Goal: Information Seeking & Learning: Learn about a topic

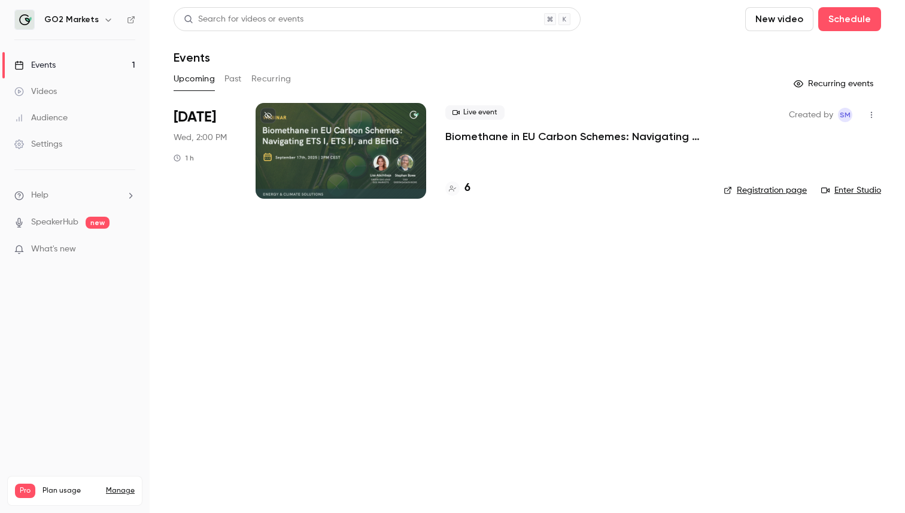
click at [511, 131] on p "Biomethane in EU Carbon Schemes: Navigating ETS I, ETS II, and BEHG" at bounding box center [574, 136] width 259 height 14
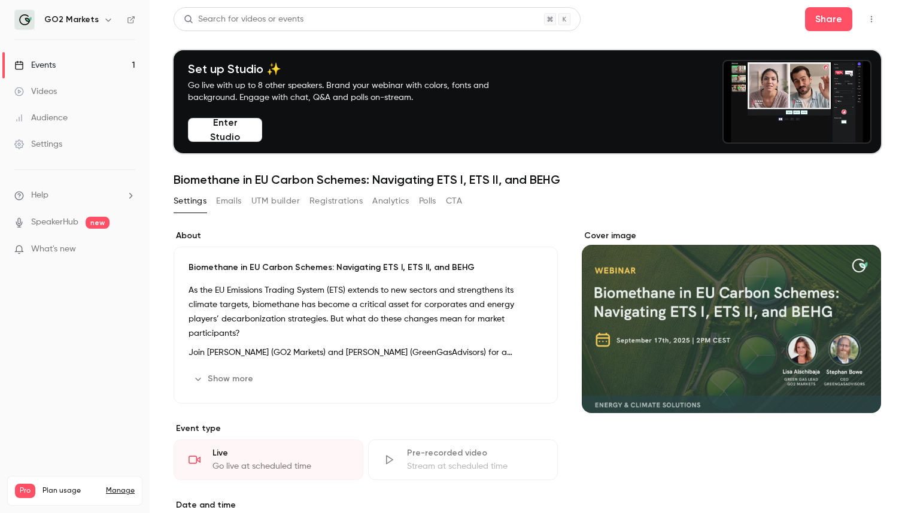
click at [350, 202] on button "Registrations" at bounding box center [335, 200] width 53 height 19
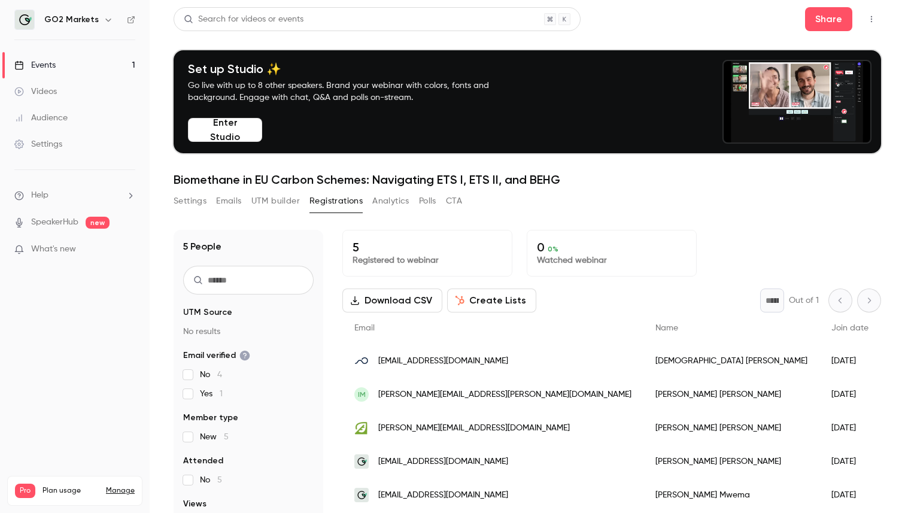
scroll to position [117, 0]
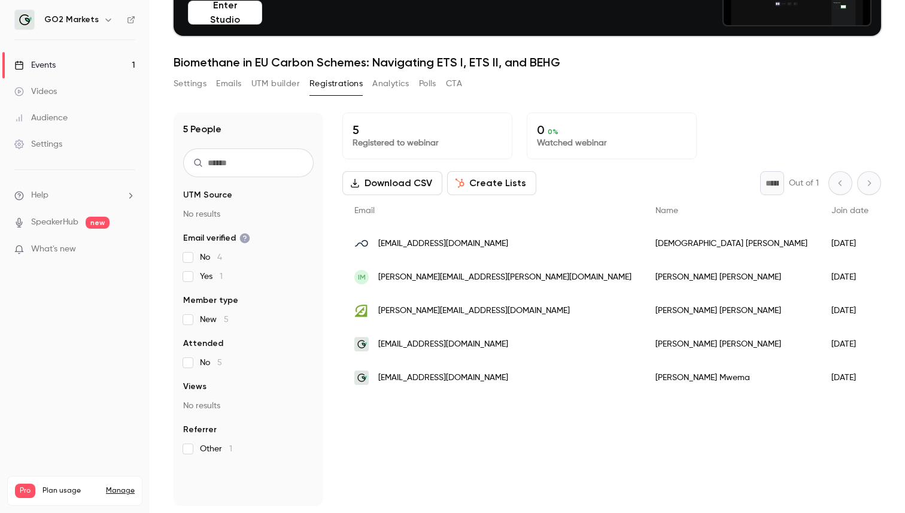
click at [449, 345] on span "info@go2-markets.com" at bounding box center [443, 344] width 130 height 13
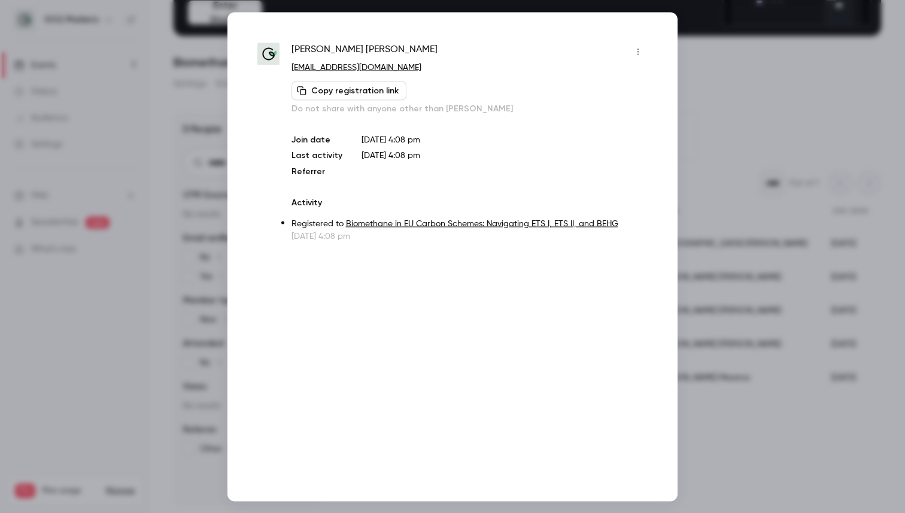
click at [722, 56] on div at bounding box center [452, 256] width 905 height 513
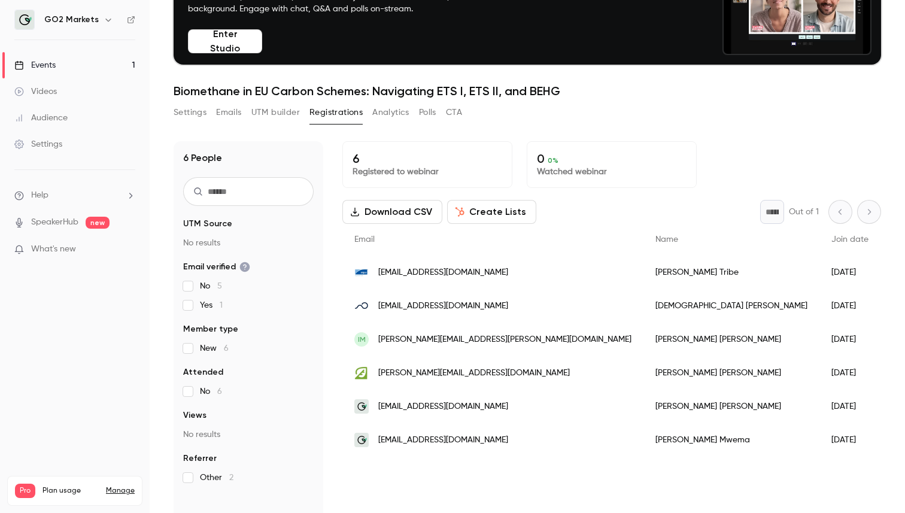
scroll to position [96, 0]
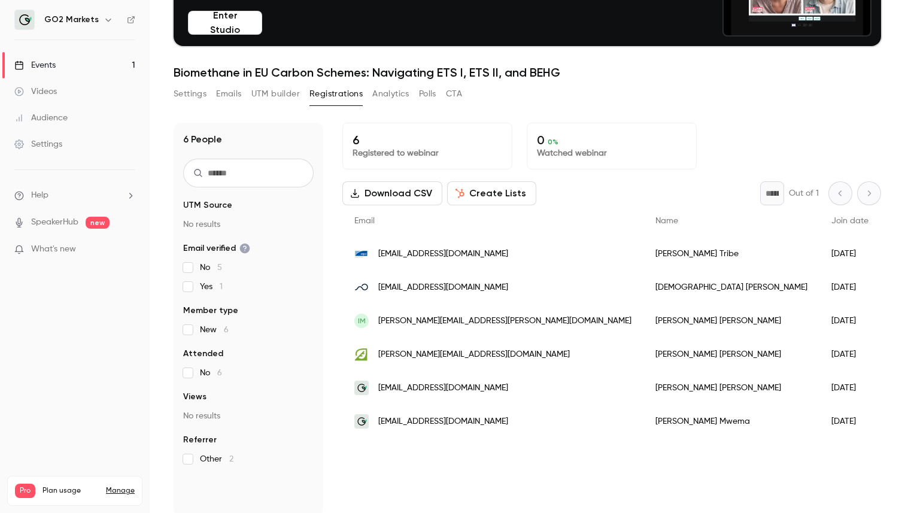
scroll to position [117, 0]
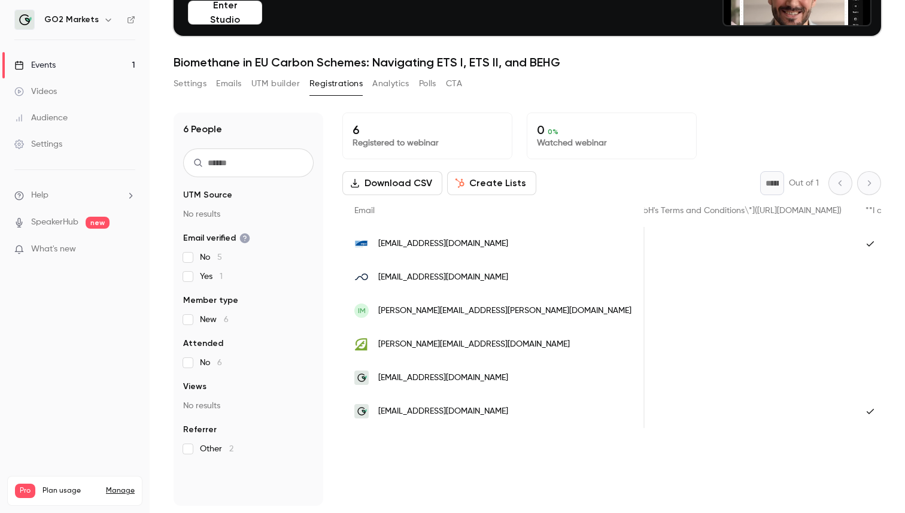
scroll to position [0, 802]
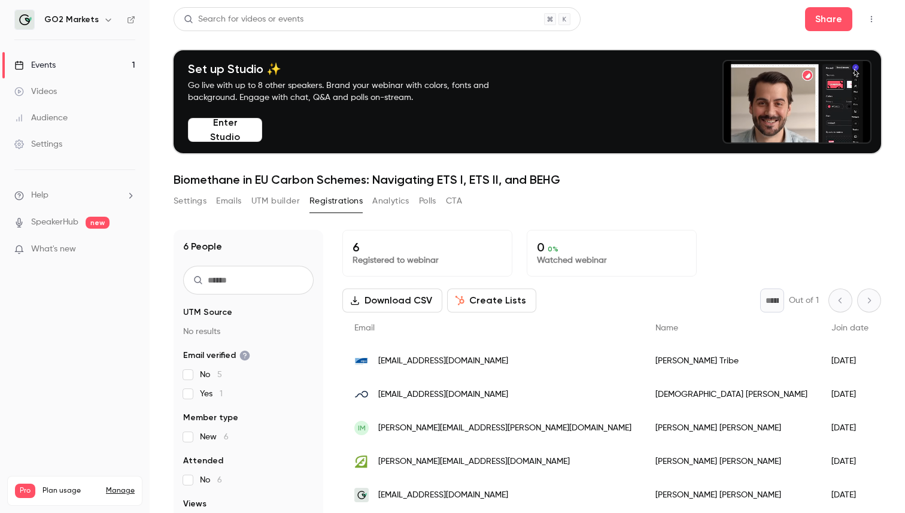
click at [50, 60] on div "Events" at bounding box center [34, 65] width 41 height 12
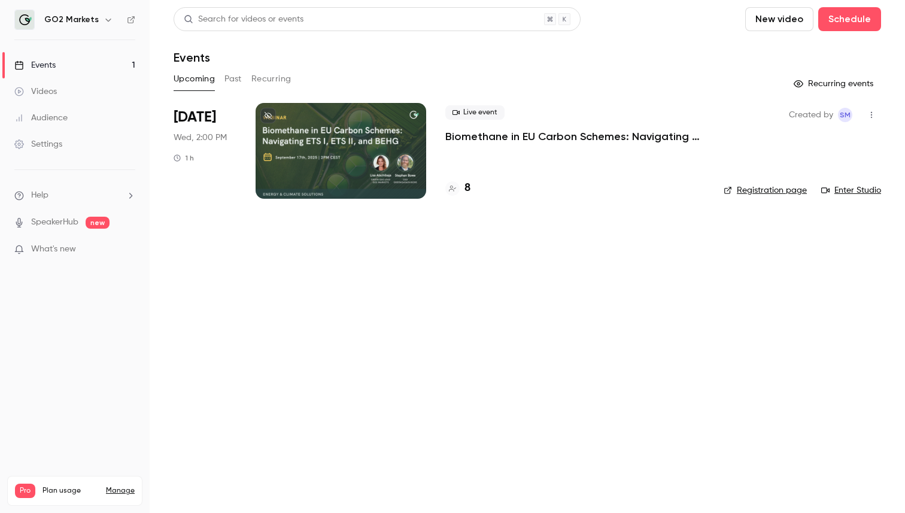
click at [69, 59] on link "Events 1" at bounding box center [75, 65] width 150 height 26
click at [90, 20] on h6 "GO2 Markets" at bounding box center [71, 20] width 54 height 12
